Goal: Information Seeking & Learning: Learn about a topic

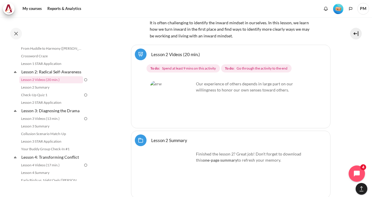
scroll to position [1345, 0]
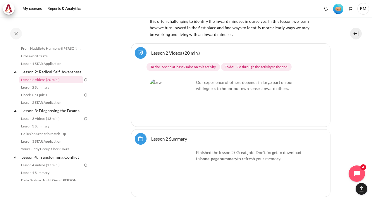
click at [182, 64] on span "Spend at least 9 mins on this activity" at bounding box center [189, 66] width 54 height 5
click at [166, 94] on img "Content" at bounding box center [172, 101] width 44 height 44
click at [236, 64] on span "To do: Go through the activity to the end" at bounding box center [256, 67] width 70 height 8
click at [184, 106] on img "Content" at bounding box center [172, 101] width 44 height 44
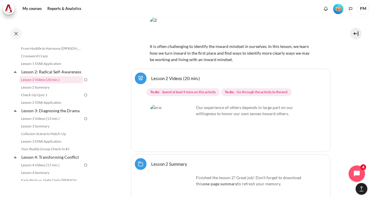
click at [222, 104] on p "Our experience of others depends in large part on our willingness to honor our …" at bounding box center [230, 110] width 161 height 12
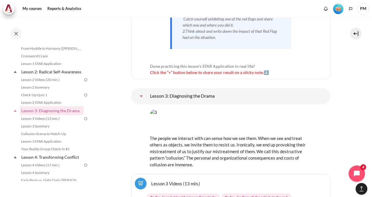
scroll to position [1891, 0]
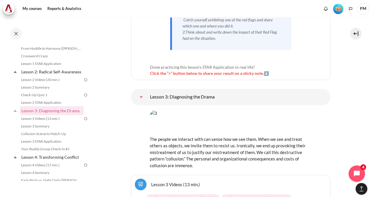
click at [178, 110] on img "Content" at bounding box center [231, 122] width 162 height 25
click at [211, 110] on div "The people we interact with can sense how we see them. When we see and treat ot…" at bounding box center [231, 139] width 162 height 59
click at [222, 110] on img "Content" at bounding box center [231, 122] width 162 height 25
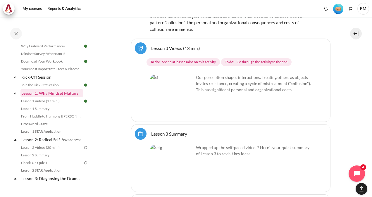
scroll to position [34, 0]
click at [60, 151] on link "Lesson 2 Videos (20 min.)" at bounding box center [51, 147] width 64 height 7
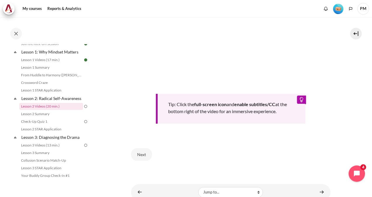
scroll to position [223, 0]
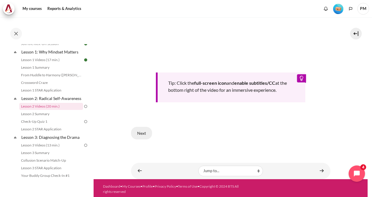
click at [145, 133] on button "Next" at bounding box center [141, 133] width 21 height 12
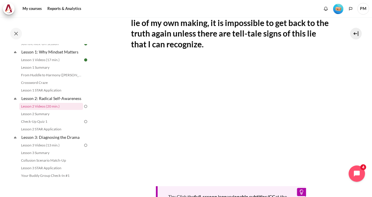
scroll to position [121, 0]
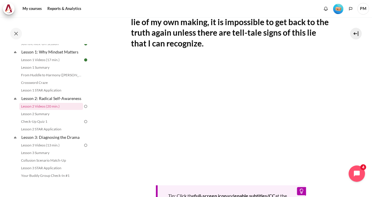
click at [119, 123] on section "My courses ID B1 Lesson 2: Radical Self-Awareness Lesson 2 Videos (20 min.) Les…" at bounding box center [230, 94] width 274 height 396
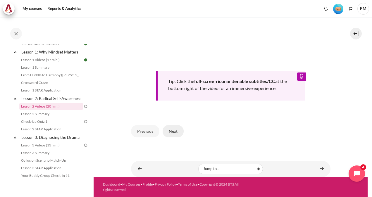
click at [175, 135] on button "Next" at bounding box center [172, 131] width 21 height 12
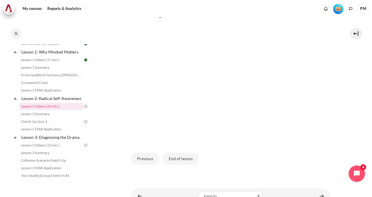
scroll to position [114, 0]
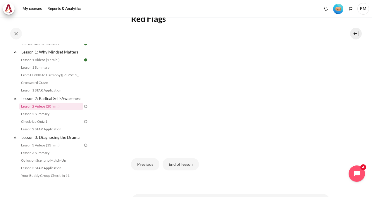
drag, startPoint x: 218, startPoint y: 168, endPoint x: 221, endPoint y: 167, distance: 3.8
click at [218, 168] on div "Previous End of lesson" at bounding box center [230, 164] width 199 height 24
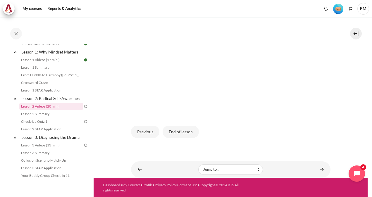
scroll to position [155, 0]
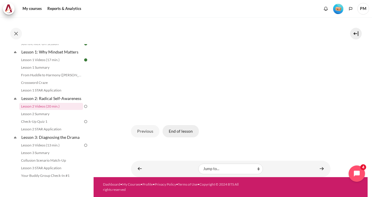
click at [174, 133] on button "End of lesson" at bounding box center [180, 131] width 36 height 12
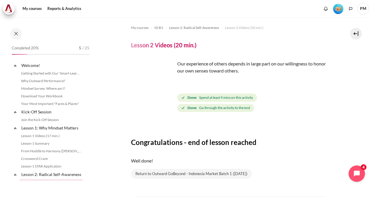
scroll to position [76, 0]
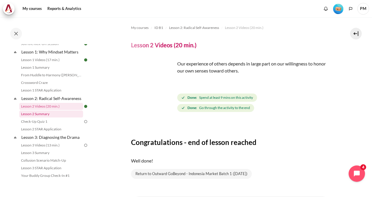
click at [52, 117] on link "Lesson 2 Summary" at bounding box center [51, 113] width 64 height 7
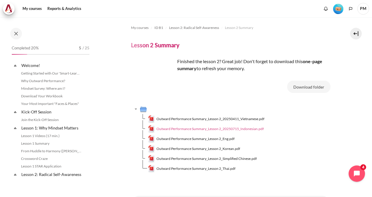
scroll to position [84, 0]
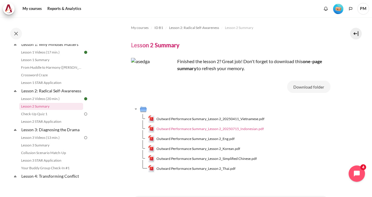
click at [186, 127] on span "Outward Performance Summary_Lesson 2_20250715_Indonesian.pdf" at bounding box center [209, 128] width 107 height 5
click at [208, 139] on span "Outward Performance Summary_Lesson 2_Eng.pdf" at bounding box center [195, 138] width 78 height 5
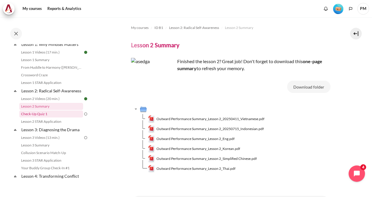
click at [48, 117] on link "Check-Up Quiz 1" at bounding box center [51, 113] width 64 height 7
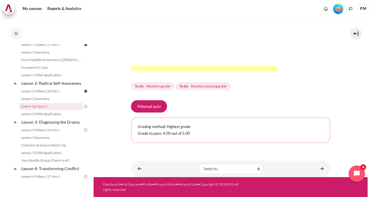
scroll to position [202, 0]
click at [161, 108] on button "Attempt quiz" at bounding box center [149, 106] width 36 height 12
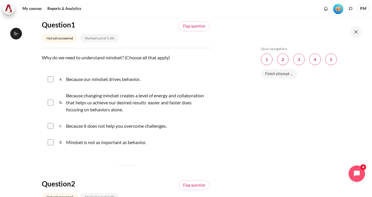
scroll to position [68, 0]
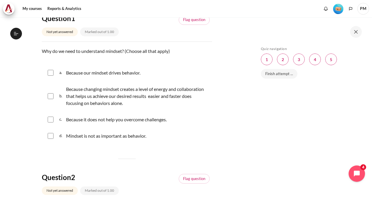
click at [49, 70] on input "Content" at bounding box center [51, 73] width 6 height 6
checkbox input "true"
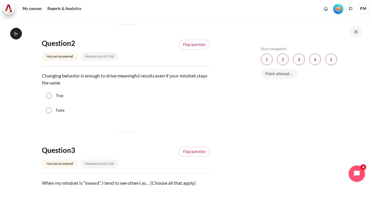
scroll to position [205, 0]
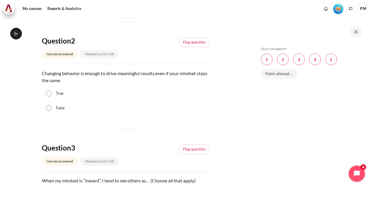
click at [50, 109] on input "False" at bounding box center [49, 108] width 6 height 6
radio input "true"
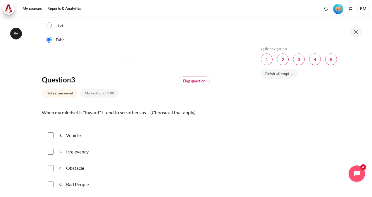
scroll to position [341, 0]
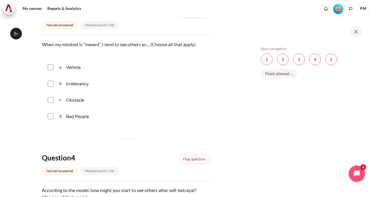
click at [53, 68] on input "Content" at bounding box center [51, 67] width 6 height 6
checkbox input "true"
click at [54, 100] on div "c. Obstacle" at bounding box center [127, 99] width 170 height 15
click at [53, 98] on input "Content" at bounding box center [51, 100] width 6 height 6
checkbox input "true"
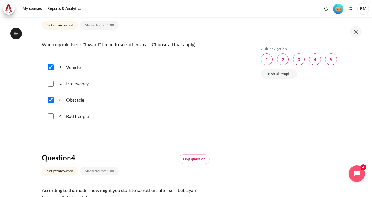
click at [52, 84] on input "Content" at bounding box center [51, 84] width 6 height 6
checkbox input "true"
click at [53, 116] on input "Content" at bounding box center [51, 116] width 6 height 6
click at [51, 114] on input "Content" at bounding box center [51, 116] width 6 height 6
checkbox input "false"
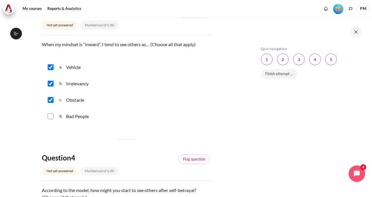
scroll to position [477, 0]
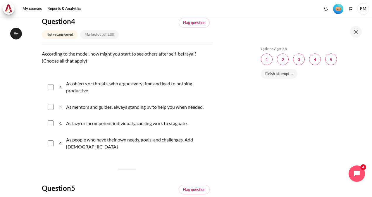
click at [48, 123] on input "Content" at bounding box center [51, 123] width 6 height 6
checkbox input "true"
click at [49, 88] on input "Content" at bounding box center [51, 87] width 6 height 6
checkbox input "true"
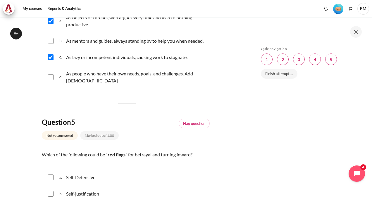
scroll to position [545, 0]
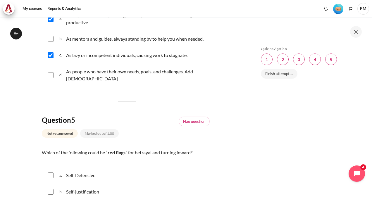
click at [49, 75] on div "d. As people who have their own needs, goals, and challenges. Add thai" at bounding box center [127, 75] width 170 height 22
click at [49, 72] on input "Content" at bounding box center [51, 75] width 6 height 6
checkbox input "true"
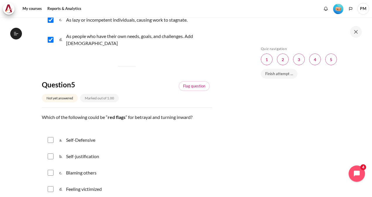
scroll to position [614, 0]
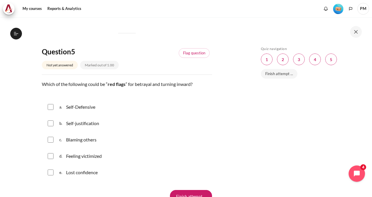
click at [53, 104] on input "Content" at bounding box center [51, 107] width 6 height 6
checkbox input "true"
click at [52, 120] on input "Content" at bounding box center [51, 123] width 6 height 6
checkbox input "true"
click at [51, 104] on input "Content" at bounding box center [51, 107] width 6 height 6
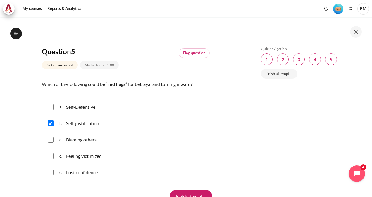
click at [50, 104] on input "Content" at bounding box center [51, 107] width 6 height 6
checkbox input "true"
click at [49, 153] on input "Content" at bounding box center [51, 156] width 6 height 6
checkbox input "true"
click at [50, 137] on input "Content" at bounding box center [51, 140] width 6 height 6
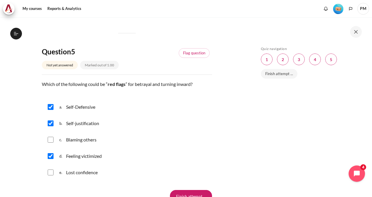
checkbox input "true"
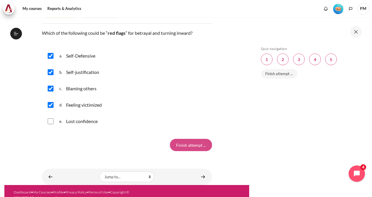
click at [195, 139] on input "Finish attempt ..." at bounding box center [191, 145] width 42 height 12
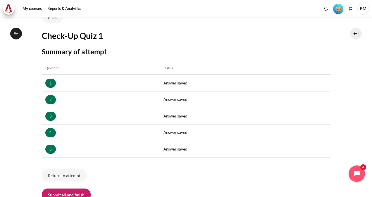
scroll to position [103, 0]
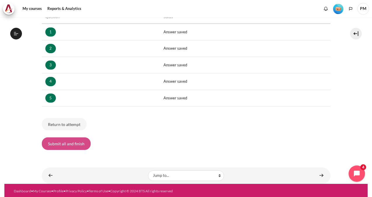
click at [83, 143] on button "Submit all and finish" at bounding box center [66, 143] width 49 height 12
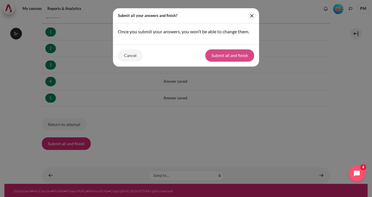
click at [238, 55] on button "Submit all and finish" at bounding box center [229, 55] width 49 height 12
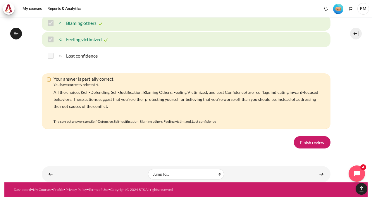
scroll to position [1075, 0]
click at [304, 139] on link "Finish review" at bounding box center [312, 142] width 37 height 12
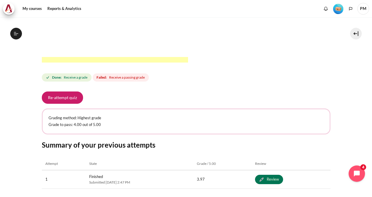
scroll to position [260, 0]
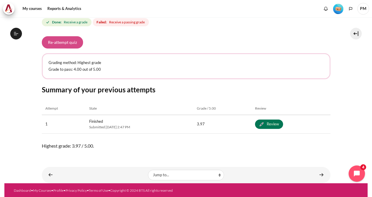
click at [64, 45] on button "Re-attempt quiz" at bounding box center [62, 42] width 41 height 12
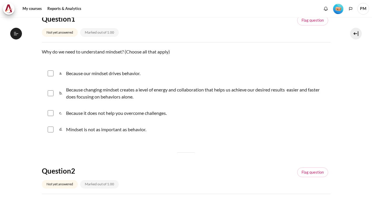
scroll to position [68, 0]
click at [132, 75] on div "Because our mindset drives behavior." at bounding box center [103, 72] width 74 height 7
checkbox input "true"
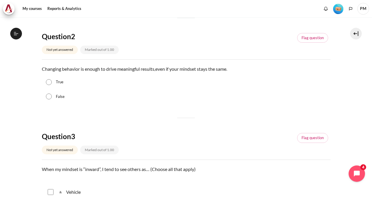
scroll to position [205, 0]
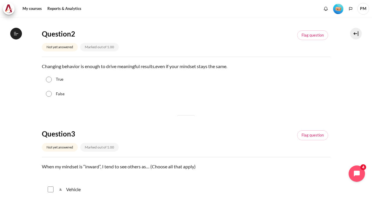
click at [51, 96] on input "False" at bounding box center [49, 94] width 6 height 6
radio input "true"
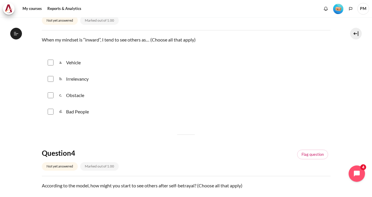
scroll to position [341, 0]
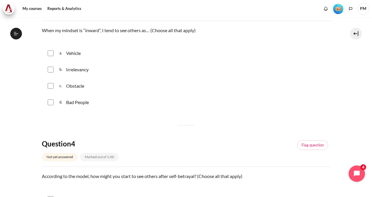
click at [52, 56] on div "a. Vehicle" at bounding box center [186, 53] width 288 height 15
click at [51, 54] on input "Content" at bounding box center [51, 53] width 6 height 6
checkbox input "true"
click at [52, 79] on div "c. Obstacle" at bounding box center [186, 85] width 288 height 15
click at [51, 84] on input "Content" at bounding box center [51, 86] width 6 height 6
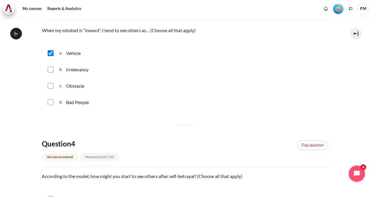
checkbox input "true"
click at [50, 70] on input "Content" at bounding box center [51, 70] width 6 height 6
checkbox input "true"
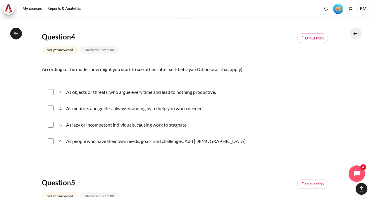
scroll to position [477, 0]
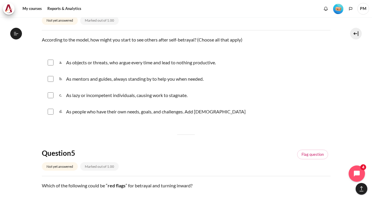
click at [53, 94] on input "Content" at bounding box center [51, 95] width 6 height 6
checkbox input "true"
click at [51, 63] on input "Content" at bounding box center [51, 63] width 6 height 6
checkbox input "true"
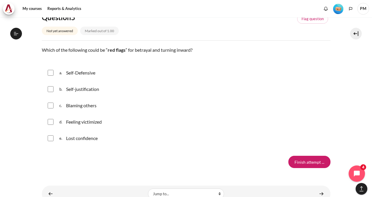
scroll to position [614, 0]
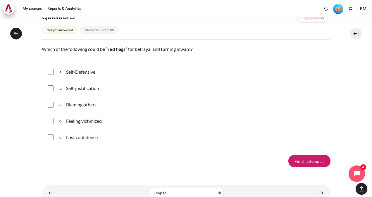
click at [51, 73] on input "Content" at bounding box center [51, 72] width 6 height 6
checkbox input "true"
click at [52, 89] on input "Content" at bounding box center [51, 88] width 6 height 6
checkbox input "true"
click at [51, 104] on input "Content" at bounding box center [51, 105] width 6 height 6
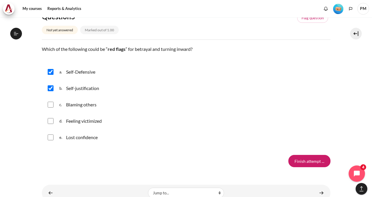
checkbox input "true"
click at [51, 120] on input "Content" at bounding box center [51, 121] width 6 height 6
checkbox input "true"
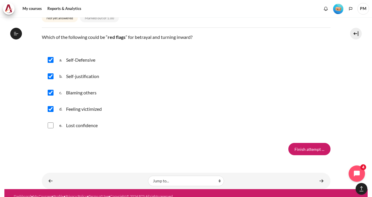
scroll to position [631, 0]
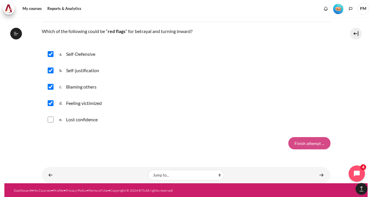
click at [296, 141] on input "Finish attempt ..." at bounding box center [309, 143] width 42 height 12
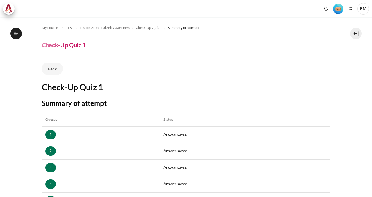
scroll to position [103, 0]
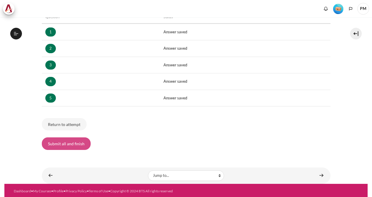
click at [69, 141] on button "Submit all and finish" at bounding box center [66, 143] width 49 height 12
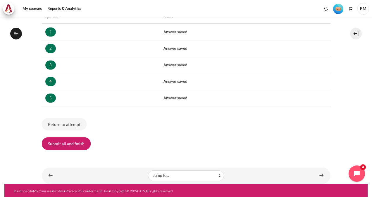
scroll to position [91, 0]
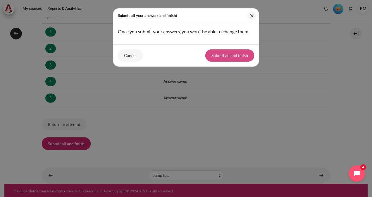
click at [227, 56] on button "Submit all and finish" at bounding box center [229, 55] width 49 height 12
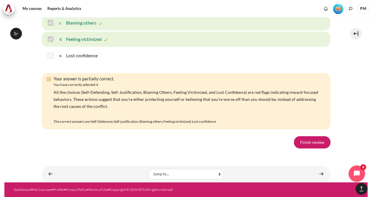
scroll to position [1063, 0]
click at [300, 141] on link "Finish review" at bounding box center [312, 142] width 37 height 12
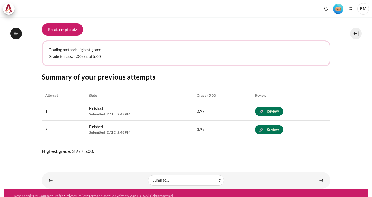
scroll to position [91, 0]
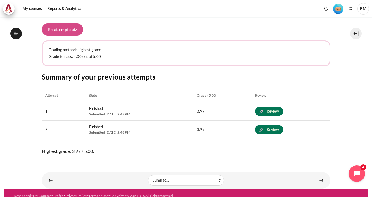
click at [60, 24] on button "Re-attempt quiz" at bounding box center [62, 29] width 41 height 12
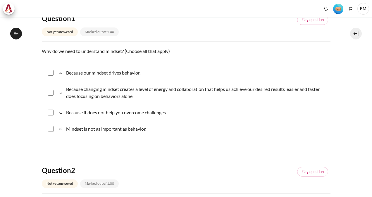
scroll to position [91, 0]
click at [86, 73] on div "Because our mindset drives behavior." at bounding box center [103, 72] width 74 height 7
checkbox input "true"
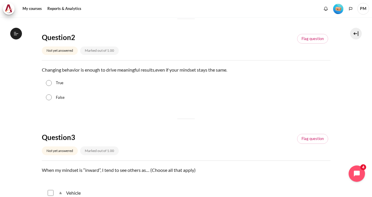
scroll to position [273, 0]
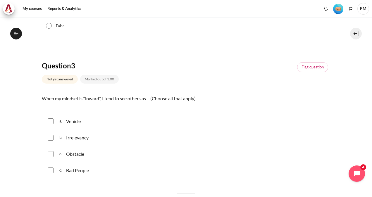
click at [51, 26] on input "False" at bounding box center [49, 26] width 6 height 6
radio input "true"
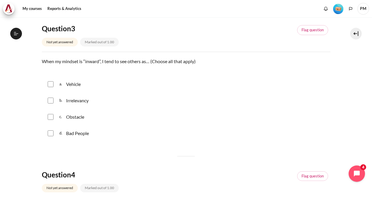
scroll to position [341, 0]
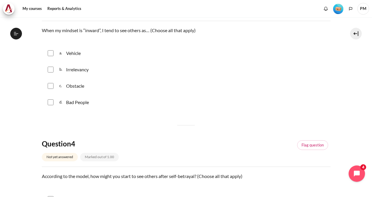
click at [49, 53] on input "Content" at bounding box center [51, 53] width 6 height 6
checkbox input "true"
click at [51, 67] on input "Content" at bounding box center [51, 70] width 6 height 6
checkbox input "true"
click at [51, 84] on input "Content" at bounding box center [51, 86] width 6 height 6
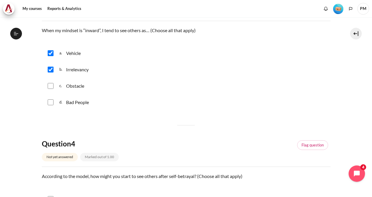
checkbox input "true"
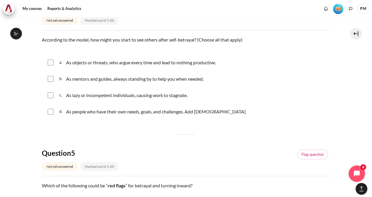
click at [52, 67] on div "a. As objects or threats, who argue every time and lead to nothing productive." at bounding box center [186, 62] width 288 height 15
click at [51, 64] on input "Content" at bounding box center [51, 63] width 6 height 6
checkbox input "true"
click at [53, 76] on input "Content" at bounding box center [51, 79] width 6 height 6
checkbox input "true"
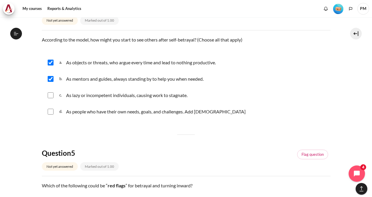
click at [53, 99] on div "c. As lazy or incompetent individuals, causing work to stagnate." at bounding box center [186, 95] width 288 height 15
click at [52, 96] on input "Content" at bounding box center [51, 95] width 6 height 6
checkbox input "true"
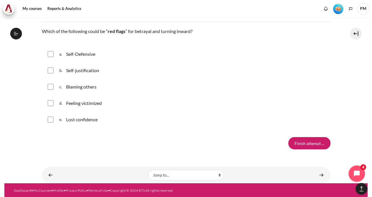
click at [52, 55] on input "Content" at bounding box center [51, 54] width 6 height 6
checkbox input "true"
drag, startPoint x: 51, startPoint y: 67, endPoint x: 52, endPoint y: 71, distance: 3.5
click at [51, 68] on input "Content" at bounding box center [51, 70] width 6 height 6
checkbox input "true"
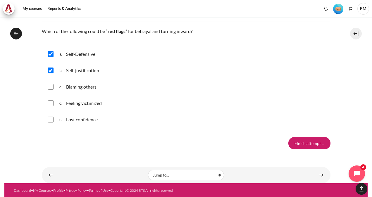
click at [52, 86] on input "Content" at bounding box center [51, 87] width 6 height 6
checkbox input "true"
click at [51, 103] on input "Content" at bounding box center [51, 103] width 6 height 6
checkbox input "true"
click at [301, 141] on input "Finish attempt ..." at bounding box center [309, 143] width 42 height 12
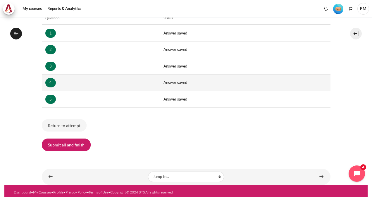
scroll to position [103, 0]
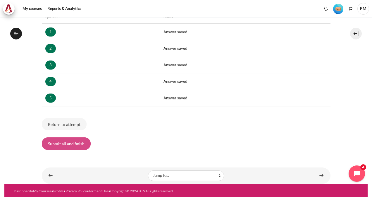
click at [72, 143] on button "Submit all and finish" at bounding box center [66, 143] width 49 height 12
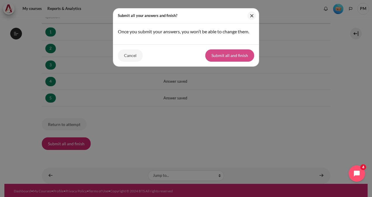
click at [238, 56] on button "Submit all and finish" at bounding box center [229, 55] width 49 height 12
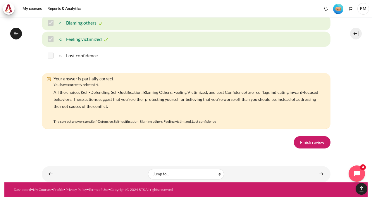
scroll to position [1071, 0]
click at [304, 143] on link "Finish review" at bounding box center [312, 142] width 37 height 12
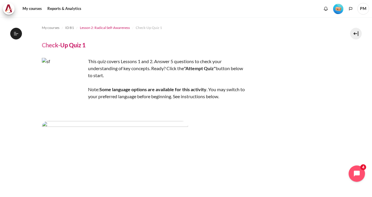
click at [101, 28] on span "Lesson 2: Radical Self-Awareness" at bounding box center [105, 27] width 50 height 5
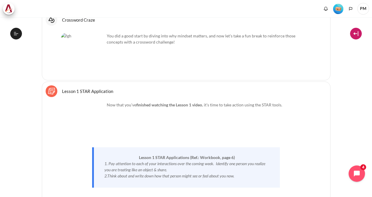
scroll to position [103, 0]
click at [354, 34] on button at bounding box center [356, 34] width 12 height 12
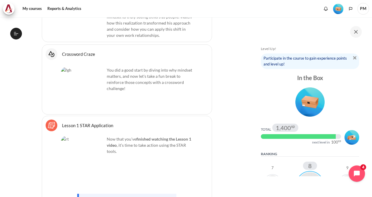
click at [355, 32] on button at bounding box center [356, 32] width 12 height 12
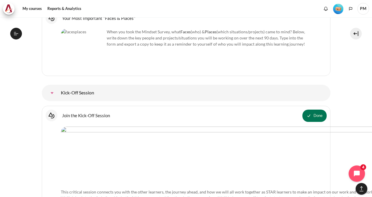
scroll to position [48, 0]
click at [36, 8] on link "My courses" at bounding box center [31, 9] width 23 height 12
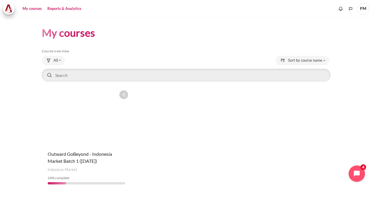
click at [64, 9] on link "Reports & Analytics" at bounding box center [64, 9] width 38 height 12
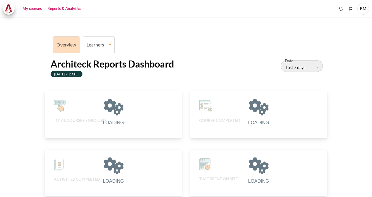
scroll to position [117, 129]
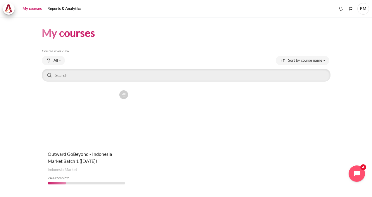
click at [92, 124] on figure "Content" at bounding box center [86, 116] width 89 height 58
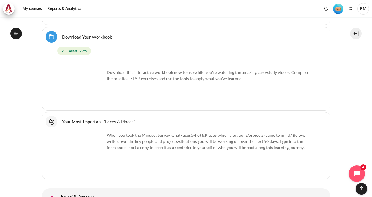
scroll to position [425, 0]
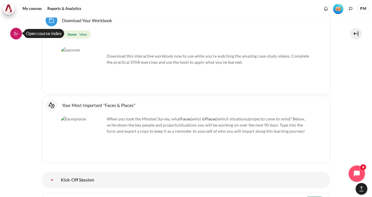
click at [17, 35] on icon at bounding box center [15, 33] width 5 height 5
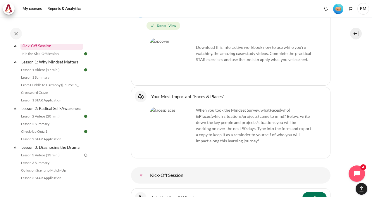
scroll to position [68, 0]
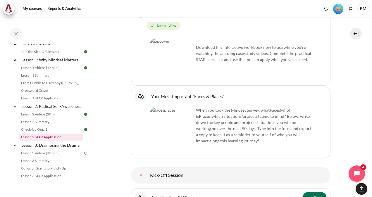
click at [50, 141] on link "Lesson 2 STAR Application" at bounding box center [51, 137] width 64 height 7
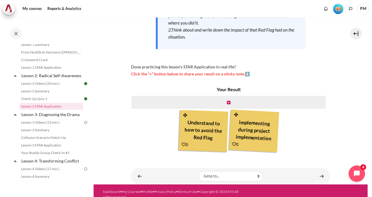
scroll to position [130, 0]
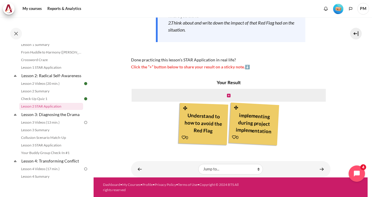
click at [184, 109] on icon "Content" at bounding box center [184, 108] width 5 height 4
click at [260, 127] on div "implementing during project implementation and issues resolution" at bounding box center [254, 123] width 44 height 26
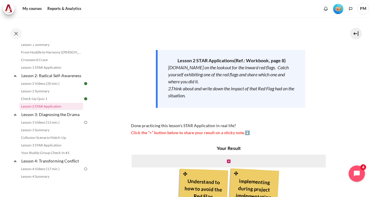
scroll to position [62, 0]
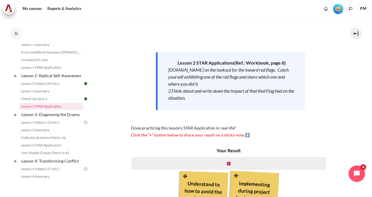
click at [154, 134] on span "Click the “+” button below to share your result on a sticky note.⬇️" at bounding box center [190, 134] width 119 height 5
click at [248, 135] on span "Click the “+” button below to share your result on a sticky note.⬇️" at bounding box center [190, 134] width 119 height 5
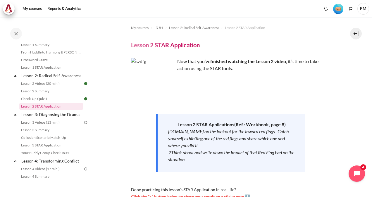
scroll to position [130, 0]
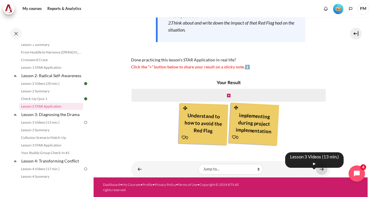
click at [318, 168] on link "Content" at bounding box center [322, 168] width 12 height 11
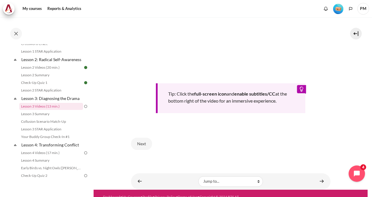
scroll to position [241, 0]
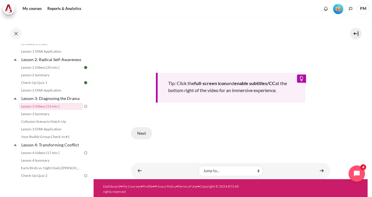
click at [143, 128] on button "Next" at bounding box center [141, 133] width 21 height 12
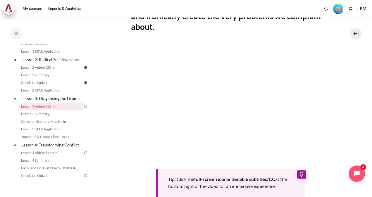
scroll to position [136, 0]
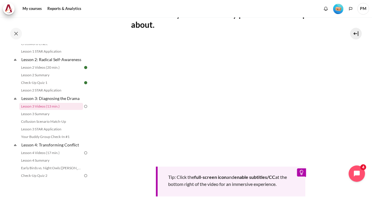
click at [113, 98] on section "My courses ID B1 Lesson 3: Diagnosing the Drama Lesson 3 Videos (13 min.) Lesso…" at bounding box center [230, 77] width 274 height 392
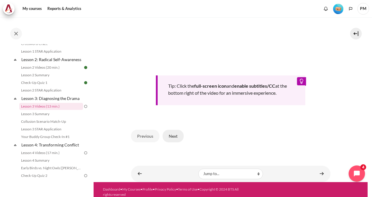
scroll to position [240, 0]
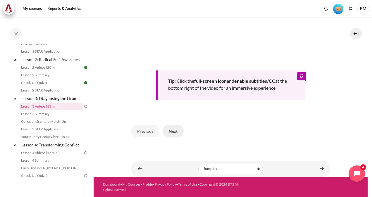
click at [177, 136] on button "Next" at bounding box center [172, 131] width 21 height 12
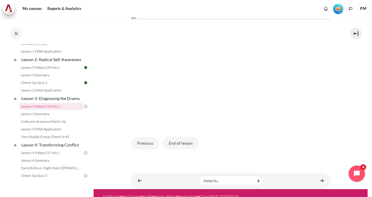
scroll to position [140, 0]
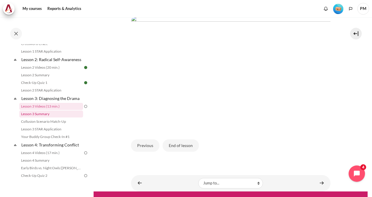
click at [55, 117] on link "Lesson 3 Summary" at bounding box center [51, 113] width 64 height 7
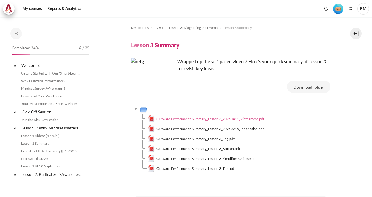
scroll to position [122, 0]
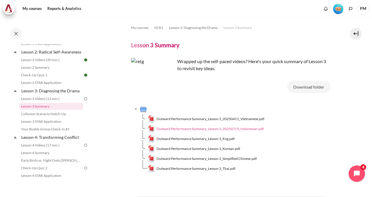
click at [184, 130] on span "Outward Performance Summary_Lesson 3_20250715_Indonesian.pdf" at bounding box center [209, 128] width 107 height 5
click at [181, 138] on span "Outward Performance Summary_Lesson 3_Eng.pdf" at bounding box center [195, 138] width 78 height 5
click at [39, 102] on link "Lesson 3 Videos (13 min.)" at bounding box center [51, 98] width 64 height 7
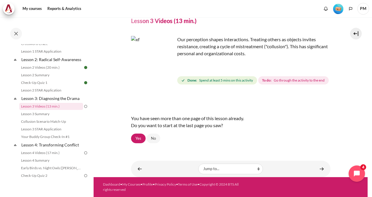
scroll to position [34, 0]
click at [137, 139] on link "Yes" at bounding box center [138, 139] width 15 height 10
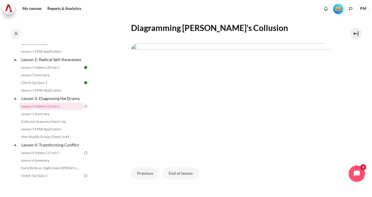
scroll to position [120, 0]
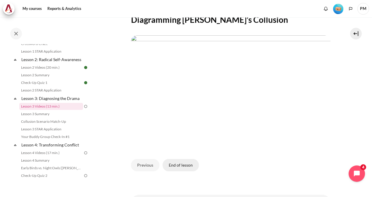
click at [184, 171] on button "End of lesson" at bounding box center [180, 165] width 36 height 12
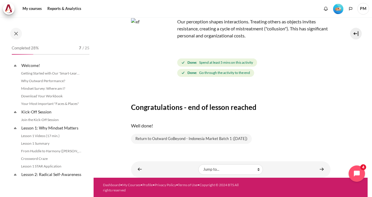
scroll to position [115, 0]
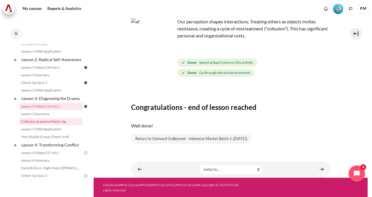
click at [62, 125] on link "Collusion Scenario Match-Up" at bounding box center [51, 121] width 64 height 7
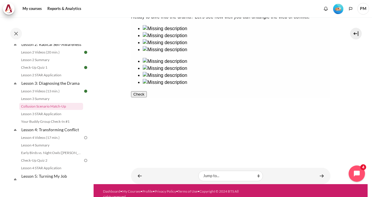
scroll to position [67, 0]
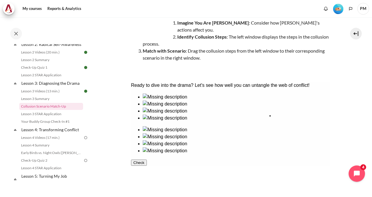
drag, startPoint x: 161, startPoint y: 137, endPoint x: 298, endPoint y: 140, distance: 137.6
drag, startPoint x: 198, startPoint y: 134, endPoint x: 248, endPoint y: 178, distance: 66.6
drag, startPoint x: 205, startPoint y: 174, endPoint x: 301, endPoint y: 175, distance: 96.4
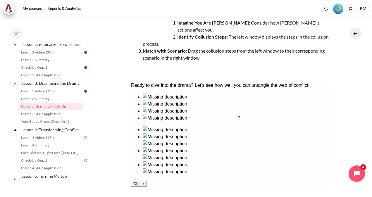
drag, startPoint x: 161, startPoint y: 169, endPoint x: 268, endPoint y: 134, distance: 113.0
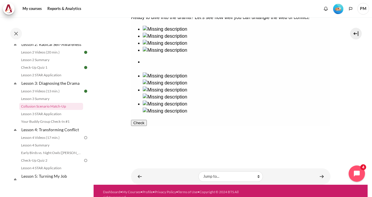
scroll to position [135, 0]
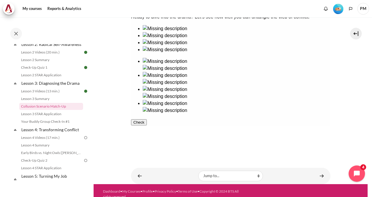
click at [133, 124] on span "button" at bounding box center [133, 122] width 0 height 4
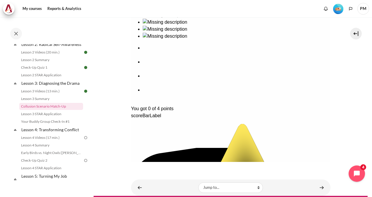
scroll to position [160, 0]
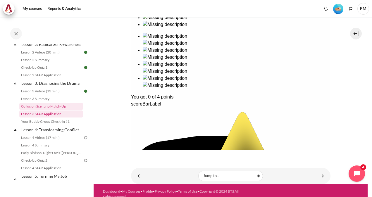
click at [65, 117] on link "Lesson 3 STAR Application" at bounding box center [51, 113] width 64 height 7
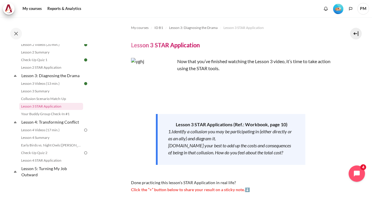
scroll to position [126, 0]
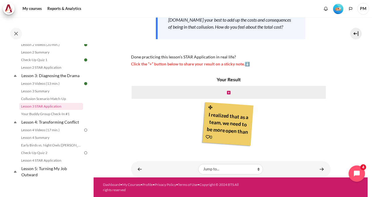
click at [158, 65] on span "Click the “+” button below to share your result on a sticky note.⬇️" at bounding box center [190, 63] width 119 height 5
click at [147, 64] on span "Click the “+” button below to share your result on a sticky note.⬇️" at bounding box center [190, 63] width 119 height 5
click at [227, 91] on icon "Content" at bounding box center [229, 93] width 4 height 4
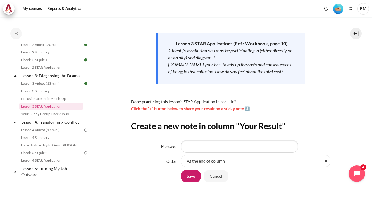
scroll to position [120, 0]
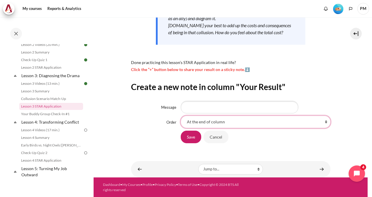
click at [228, 123] on select "At the end of column First place in column After 'I realized that as a team, we…" at bounding box center [256, 122] width 150 height 12
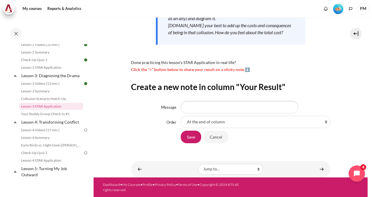
drag, startPoint x: 136, startPoint y: 127, endPoint x: 140, endPoint y: 127, distance: 4.7
click at [136, 127] on div "Order At the end of column First place in column After 'I realized that as a te…" at bounding box center [230, 122] width 199 height 12
click at [218, 138] on input "Cancel" at bounding box center [215, 137] width 25 height 12
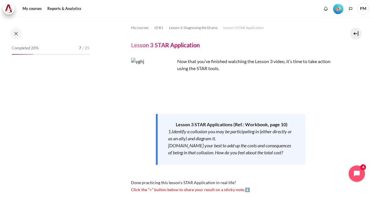
scroll to position [138, 0]
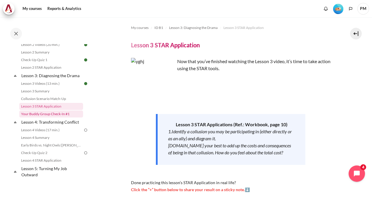
click at [70, 117] on link "Your Buddy Group Check-In #1" at bounding box center [51, 113] width 64 height 7
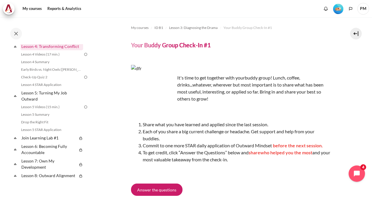
scroll to position [282, 0]
